Goal: Task Accomplishment & Management: Manage account settings

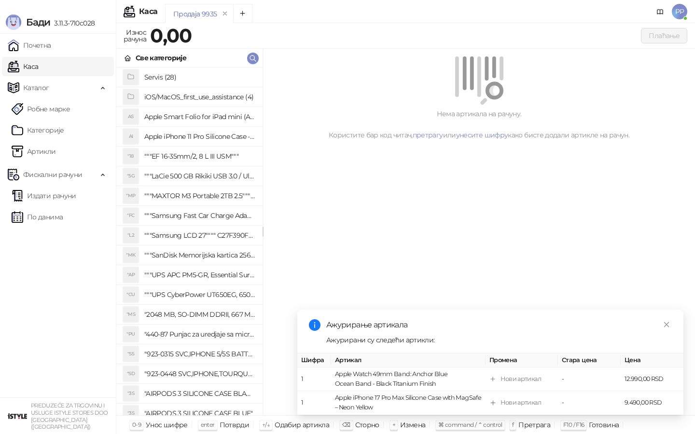
click at [60, 214] on link "По данима" at bounding box center [37, 217] width 51 height 19
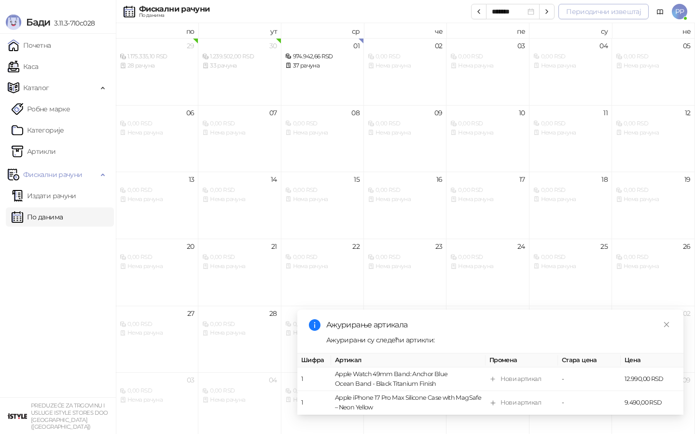
click at [624, 14] on button "Периодични извештај" at bounding box center [603, 11] width 90 height 15
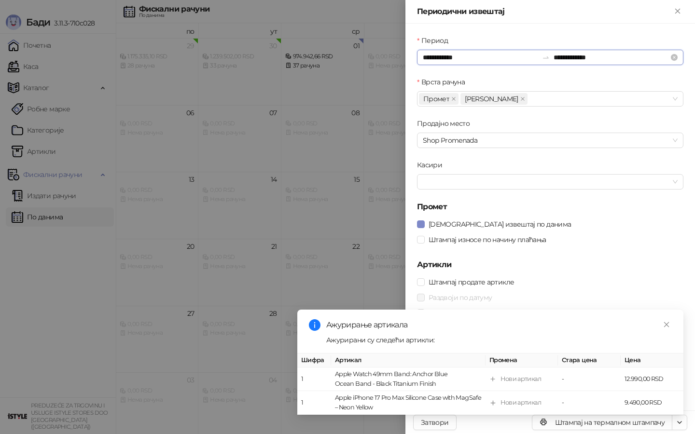
click at [443, 54] on input "**********" at bounding box center [480, 57] width 115 height 11
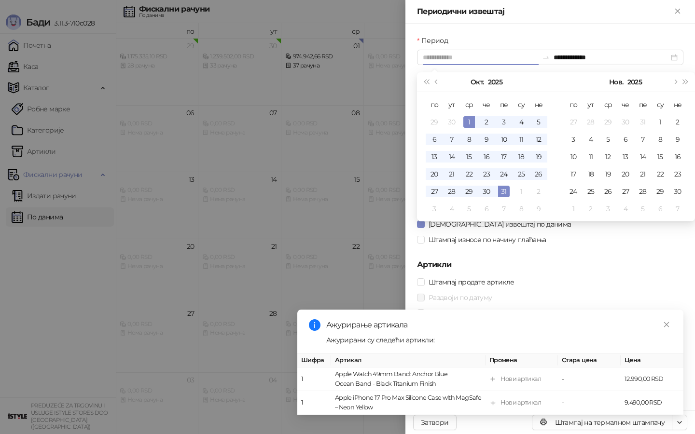
click at [470, 118] on div "1" at bounding box center [469, 122] width 12 height 12
type input "**********"
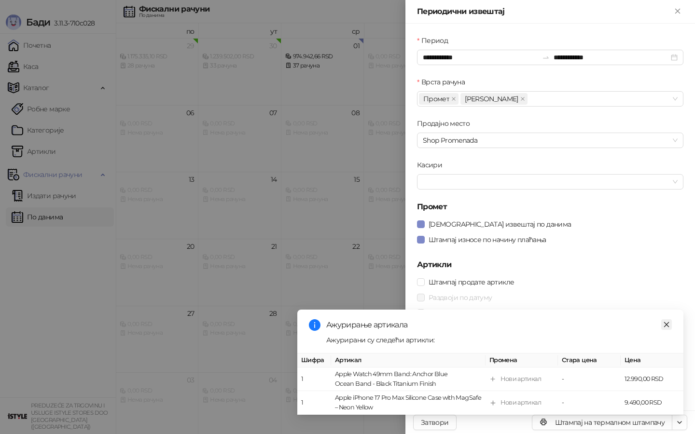
click at [666, 324] on icon "close" at bounding box center [666, 324] width 5 height 5
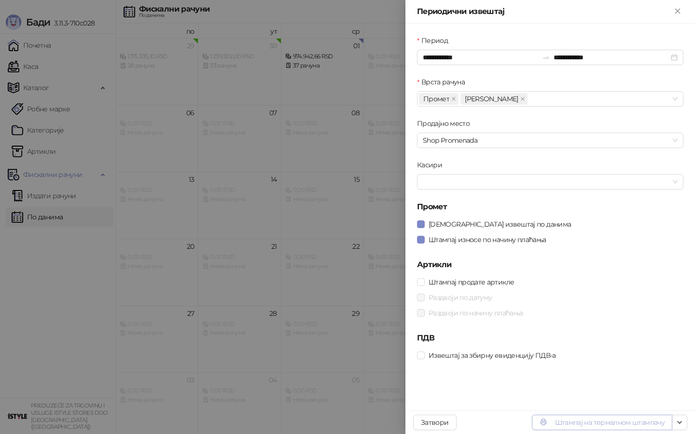
click at [645, 424] on button "Штампај на термалном штампачу" at bounding box center [602, 422] width 140 height 15
click at [393, 132] on div at bounding box center [347, 217] width 695 height 434
click at [345, 168] on div at bounding box center [347, 217] width 695 height 434
click at [678, 9] on icon "Close" at bounding box center [677, 11] width 9 height 9
click at [678, 10] on icon "Close" at bounding box center [677, 11] width 9 height 9
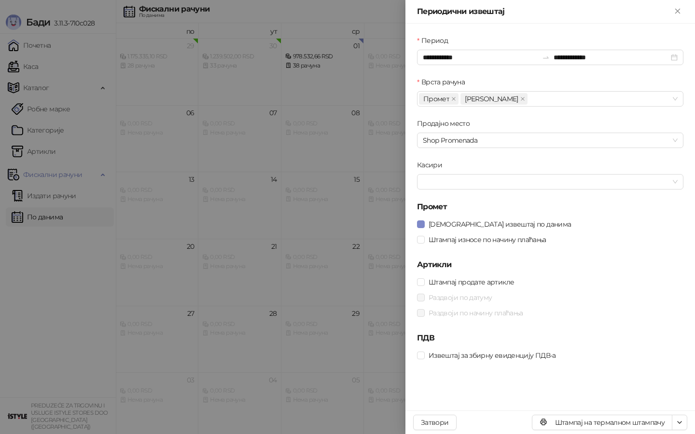
click at [236, 192] on div at bounding box center [347, 217] width 695 height 434
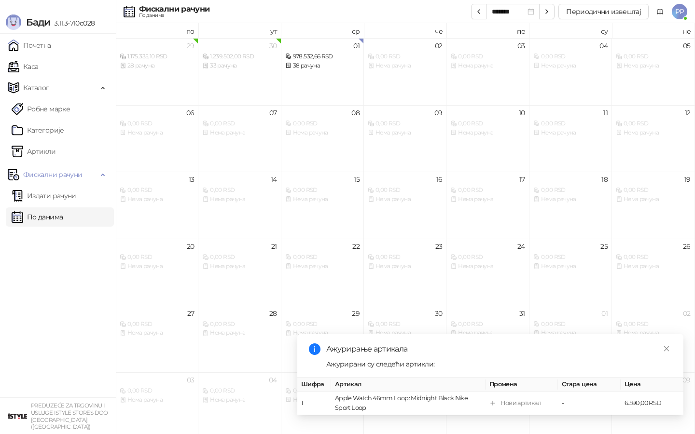
click at [680, 12] on span "PP" at bounding box center [679, 11] width 15 height 15
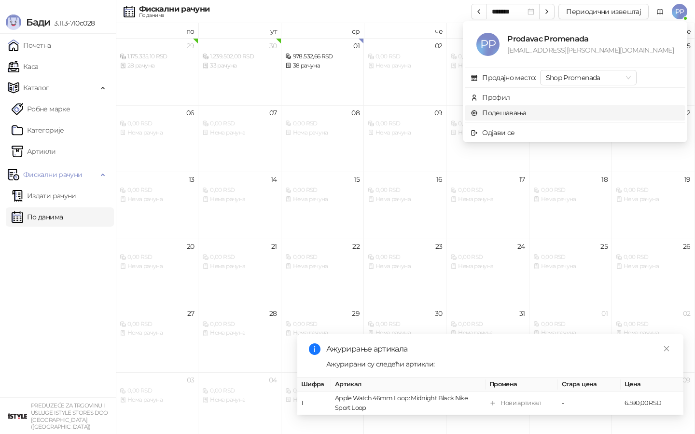
click at [527, 111] on link "Подешавања" at bounding box center [499, 113] width 56 height 9
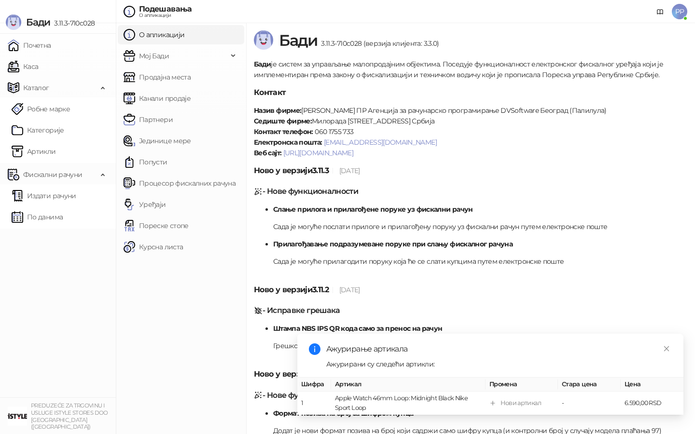
drag, startPoint x: 156, startPoint y: 203, endPoint x: 631, endPoint y: 110, distance: 483.9
click at [156, 203] on link "Уређаји" at bounding box center [145, 204] width 42 height 19
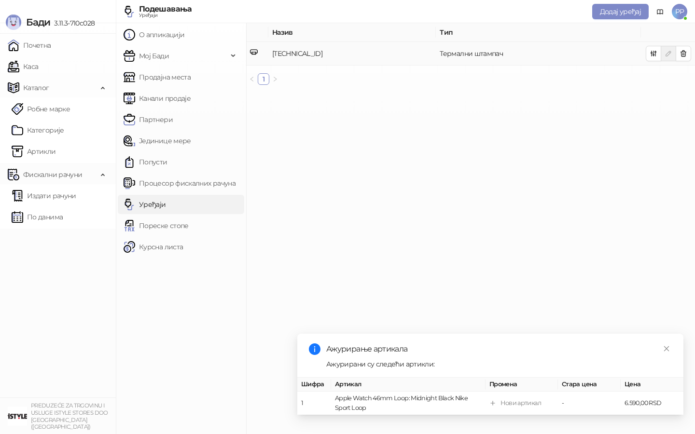
click at [683, 52] on icon "button" at bounding box center [683, 54] width 5 height 6
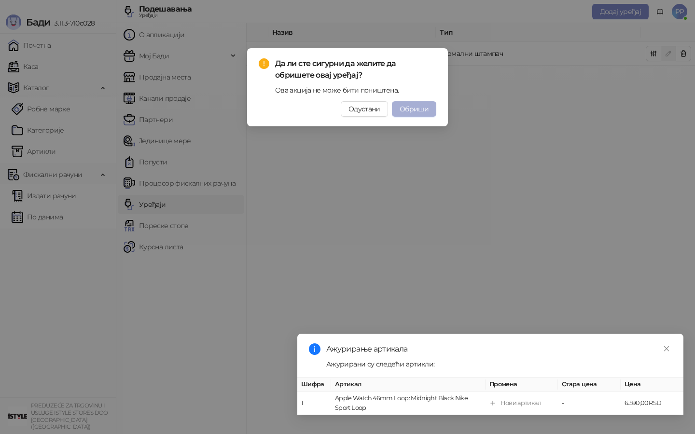
drag, startPoint x: 416, startPoint y: 110, endPoint x: 285, endPoint y: 250, distance: 191.2
click at [416, 110] on span "Обриши" at bounding box center [414, 109] width 29 height 9
click at [428, 107] on div "Да ли сте сигурни да желите да обришете овај уређај? Ова акција не може бити по…" at bounding box center [347, 217] width 695 height 434
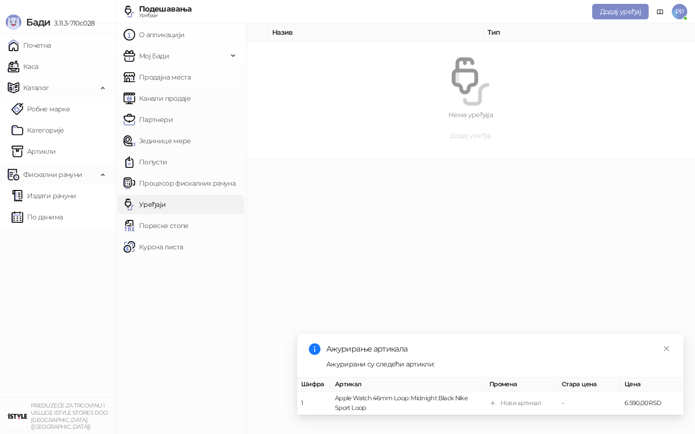
click at [460, 135] on span "Додај уређај" at bounding box center [470, 135] width 41 height 9
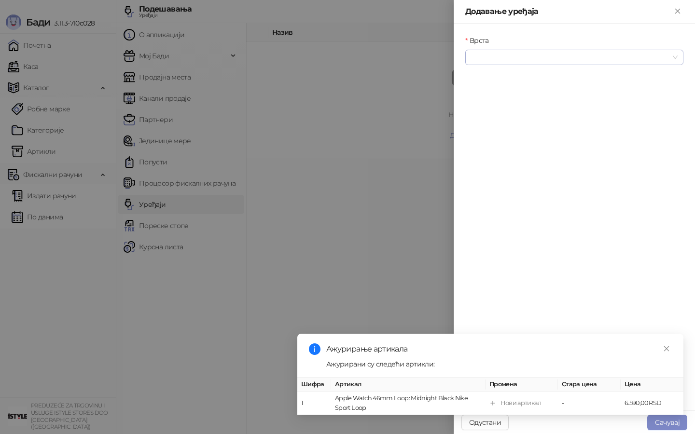
click at [506, 59] on input "Врста" at bounding box center [570, 57] width 198 height 14
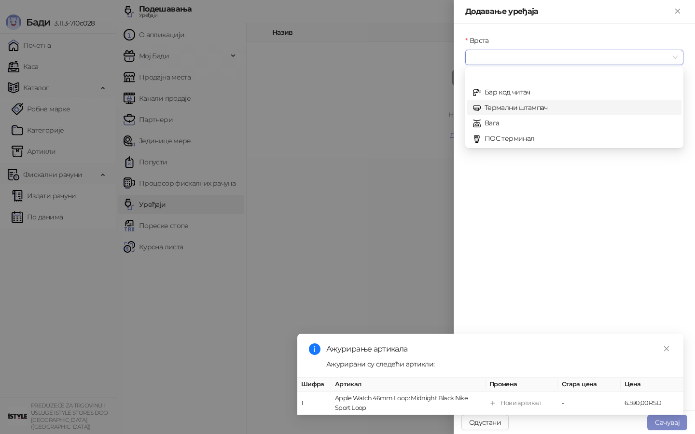
click at [498, 107] on div "Термални штампач" at bounding box center [574, 107] width 203 height 11
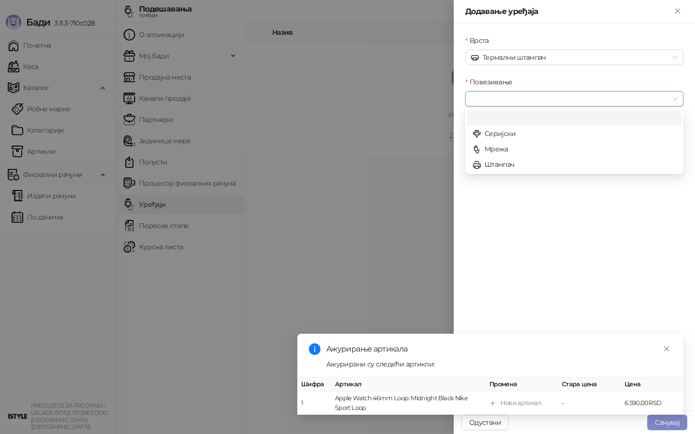
click at [496, 99] on input "Повезивање" at bounding box center [570, 99] width 198 height 14
click at [504, 148] on div "Мрежа" at bounding box center [574, 149] width 203 height 11
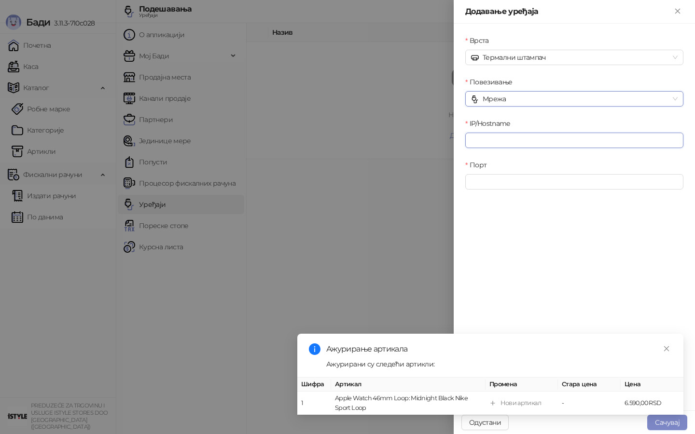
click at [507, 147] on input "IP/Hostname" at bounding box center [574, 140] width 218 height 15
click at [499, 142] on input "IP/Hostname" at bounding box center [574, 140] width 218 height 15
click at [485, 139] on input "IP/Hostname" at bounding box center [574, 140] width 218 height 15
type input "**********"
click at [496, 183] on input "Порт" at bounding box center [574, 181] width 218 height 15
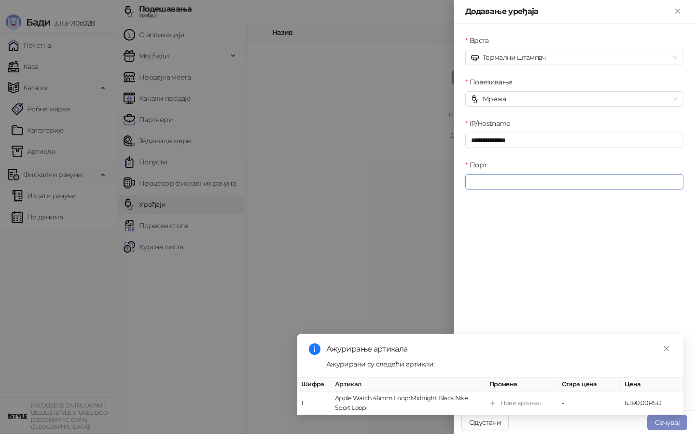
click at [505, 180] on input "Порт" at bounding box center [574, 181] width 218 height 15
type input "****"
click at [667, 350] on icon "close" at bounding box center [666, 349] width 7 height 7
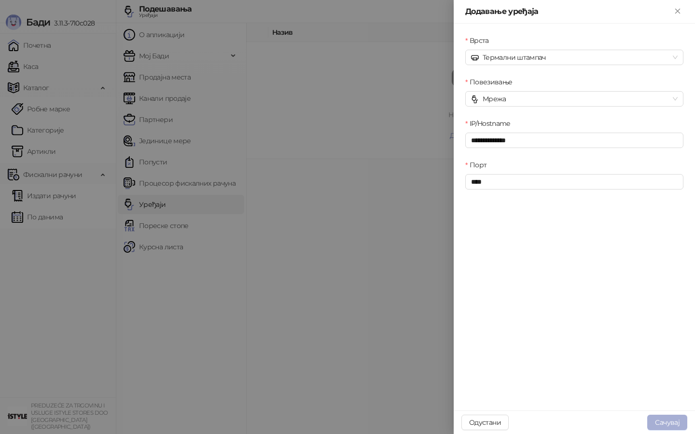
click at [659, 418] on button "Сачувај" at bounding box center [667, 422] width 40 height 15
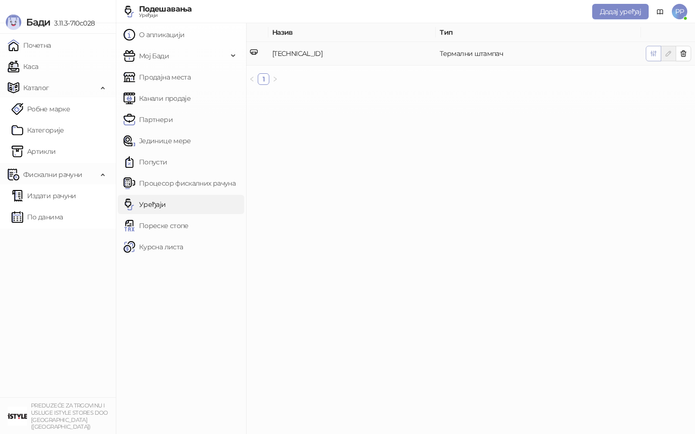
click at [653, 53] on icon "button" at bounding box center [653, 53] width 5 height 5
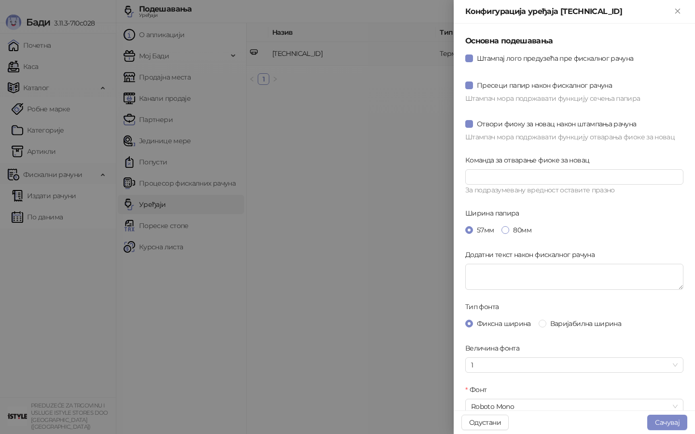
click at [508, 229] on span at bounding box center [505, 230] width 8 height 8
click at [662, 419] on button "Сачувај" at bounding box center [667, 422] width 40 height 15
